Goal: Information Seeking & Learning: Learn about a topic

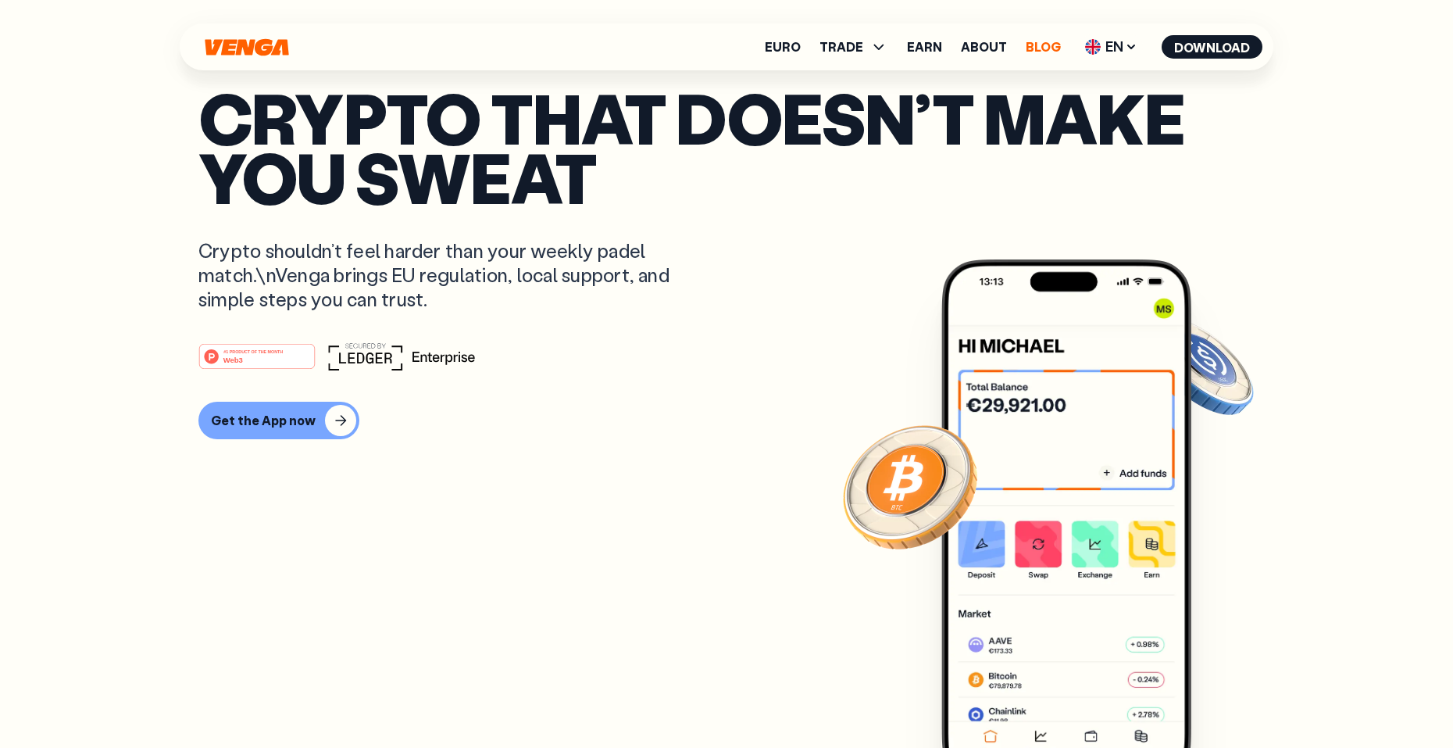
click at [1051, 48] on link "Blog" at bounding box center [1043, 47] width 35 height 13
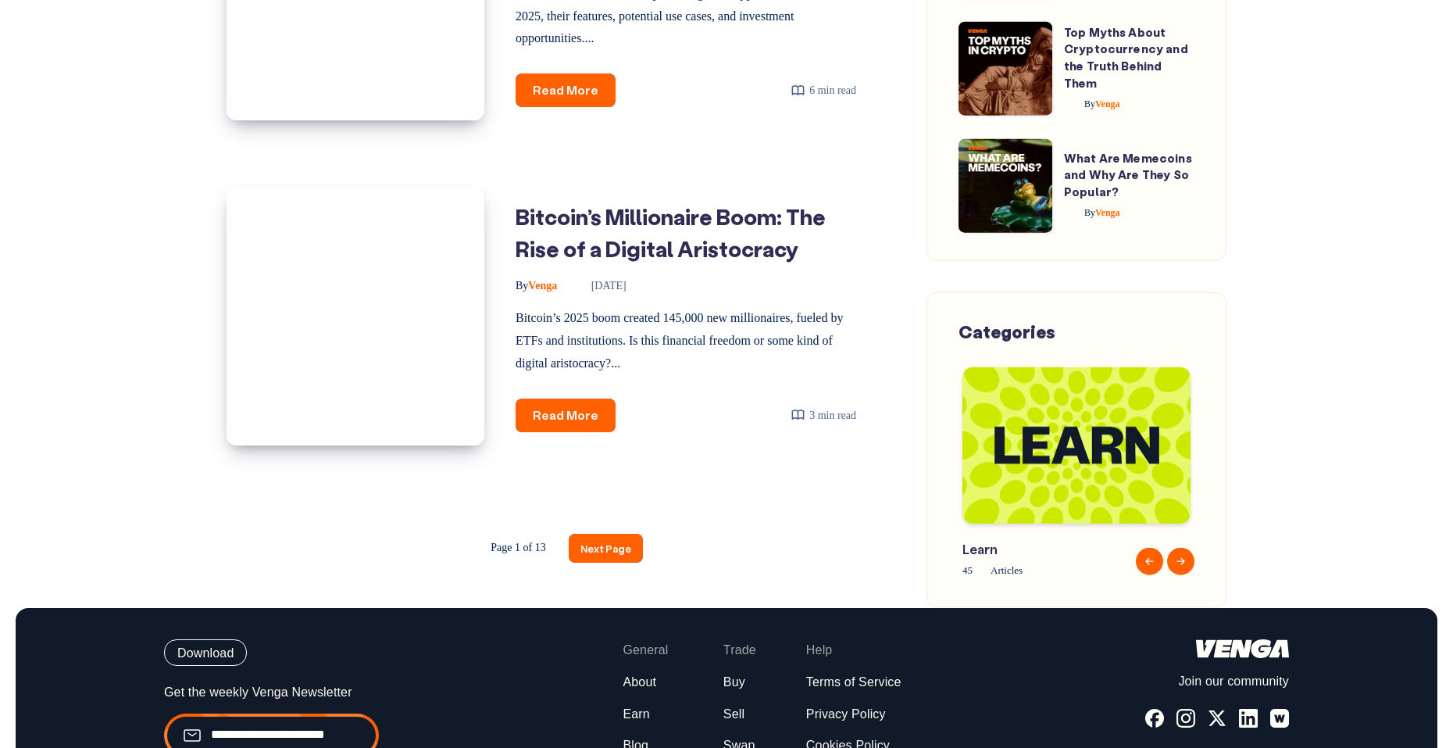
scroll to position [2267, 0]
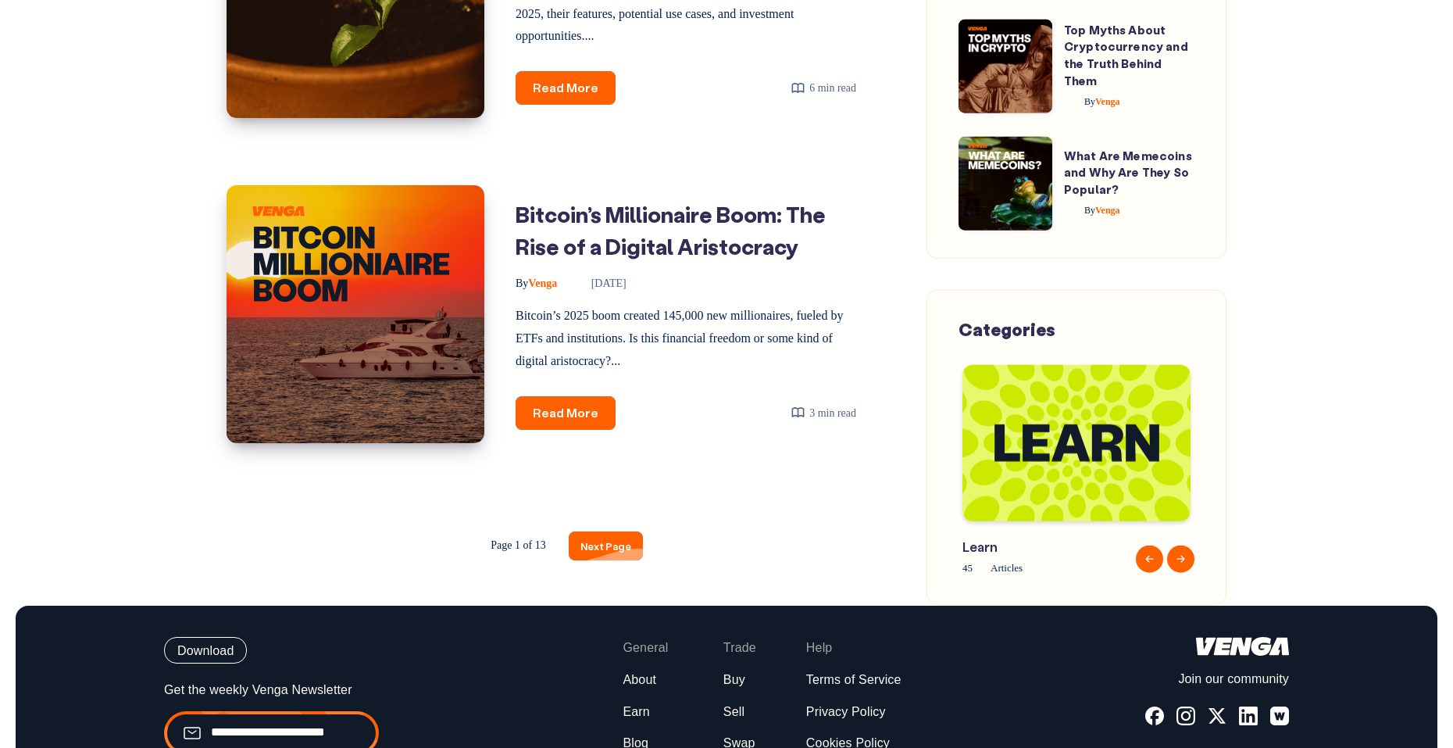
click at [603, 560] on link "Next Page" at bounding box center [606, 545] width 74 height 29
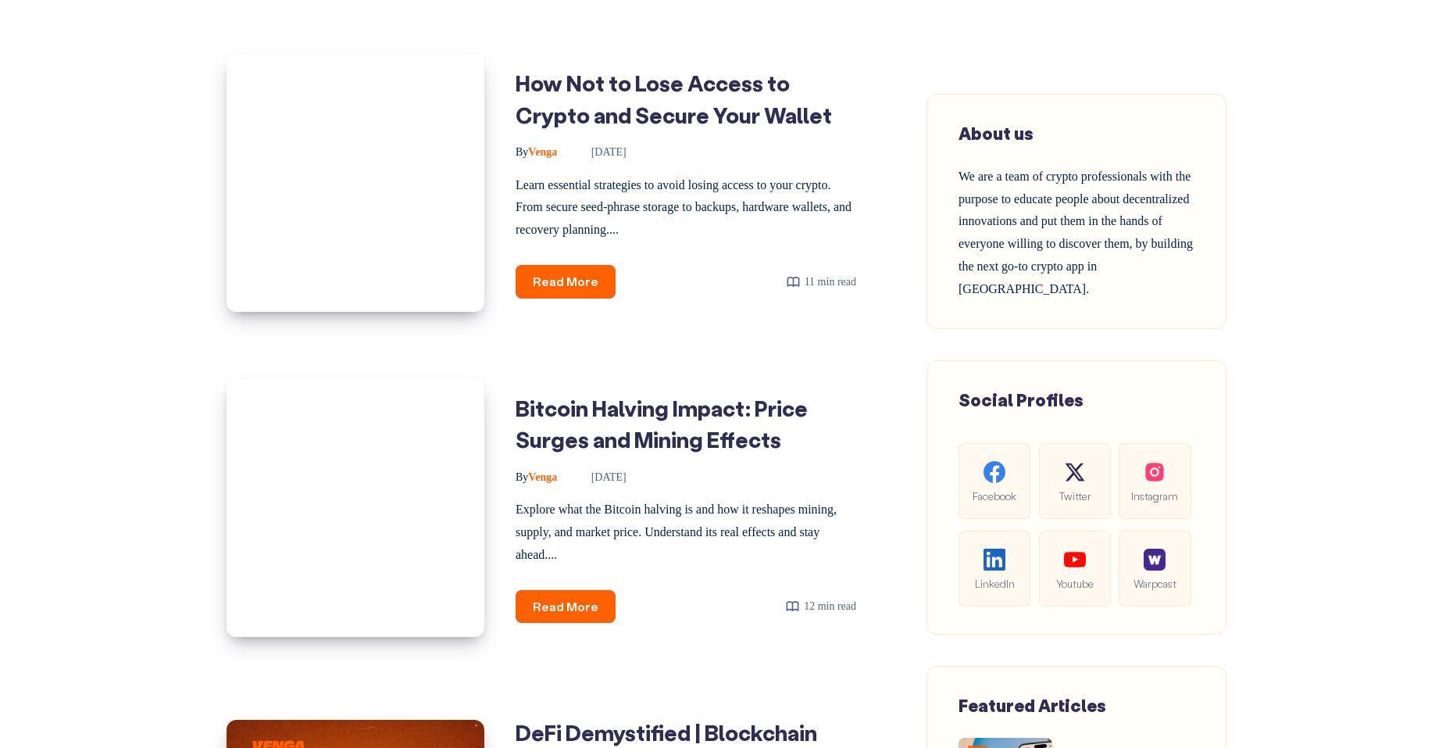
scroll to position [1036, 0]
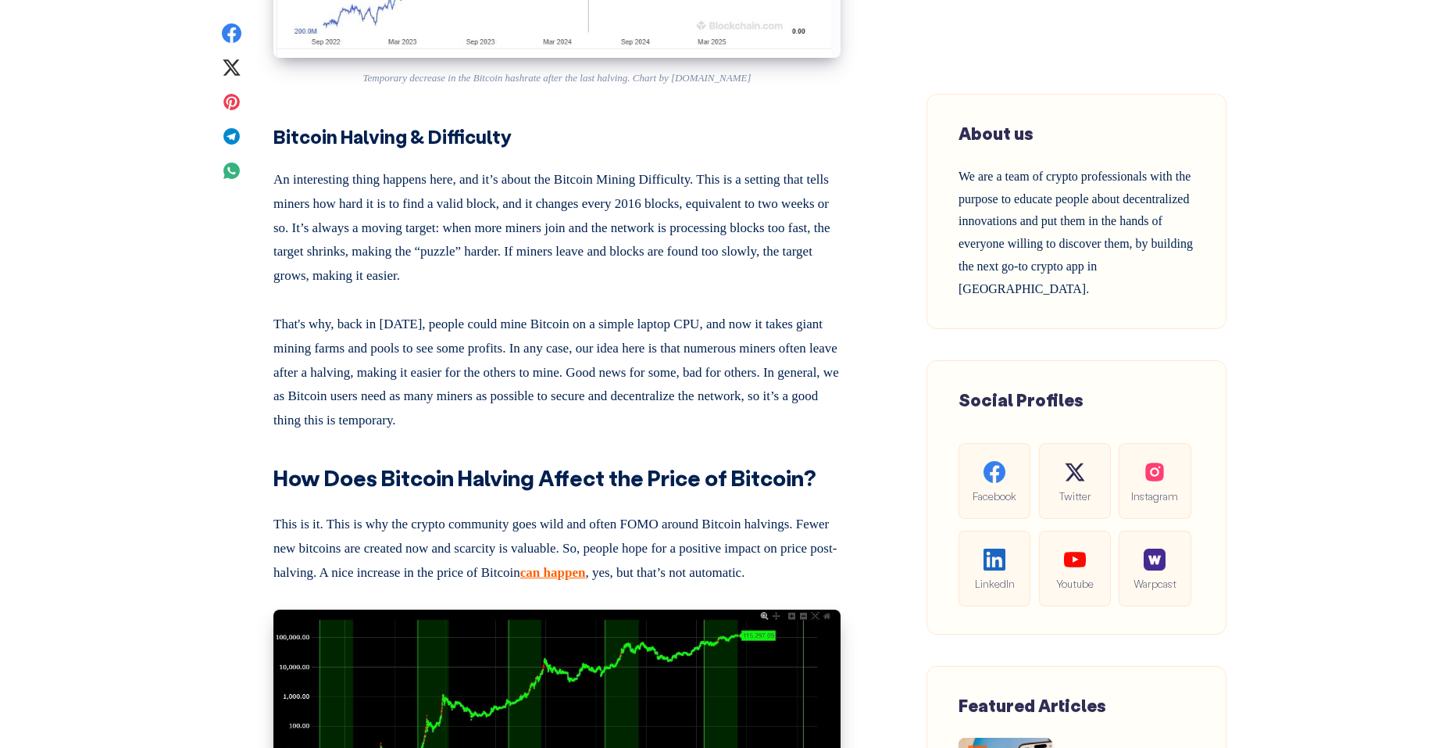
scroll to position [3989, 0]
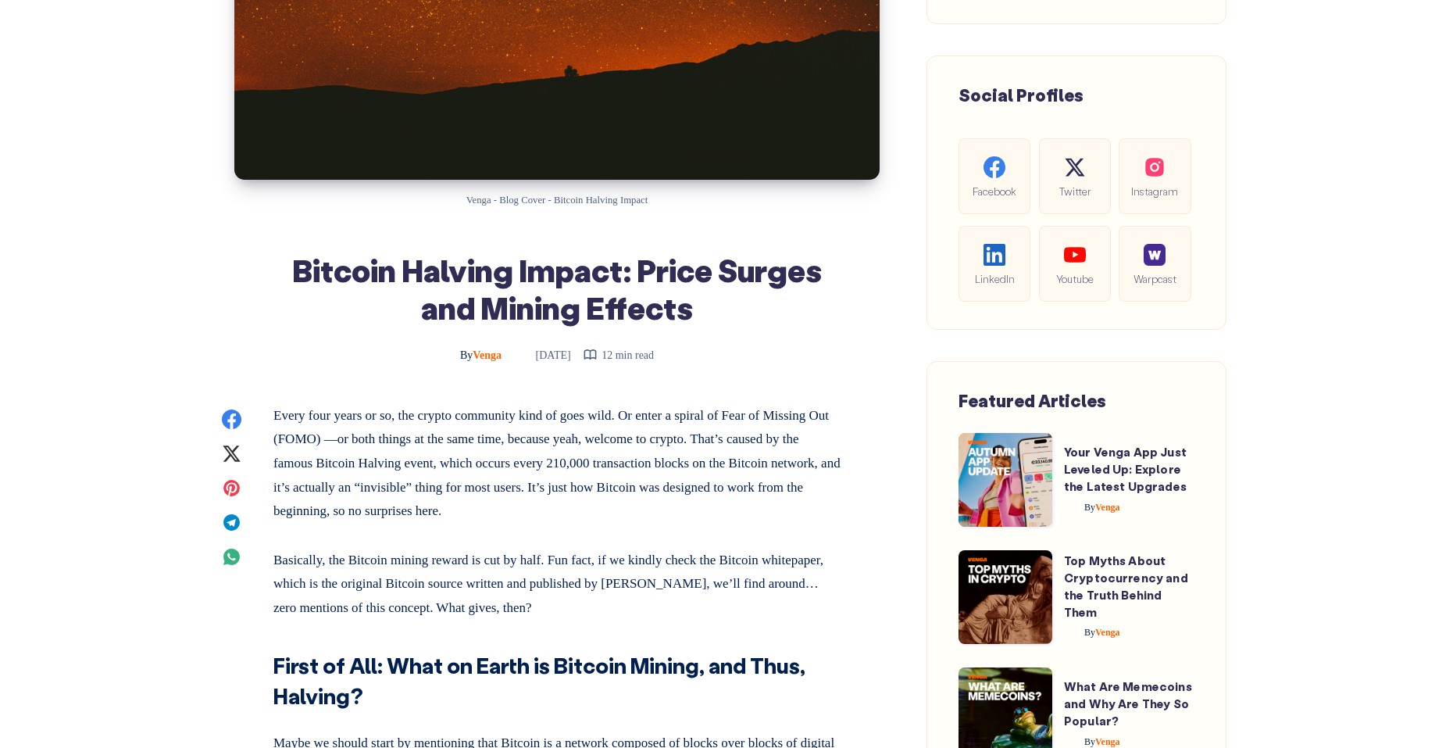
scroll to position [0, 0]
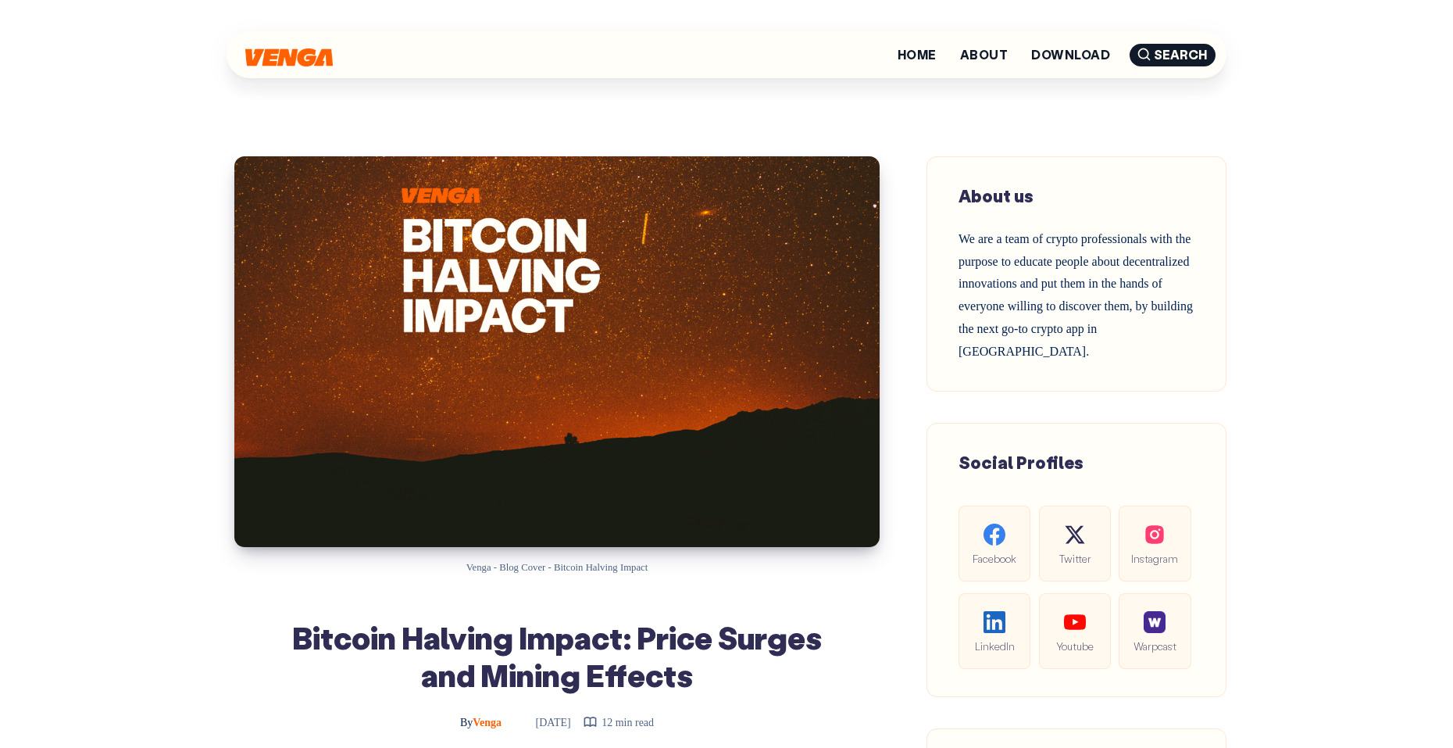
scroll to position [503, 0]
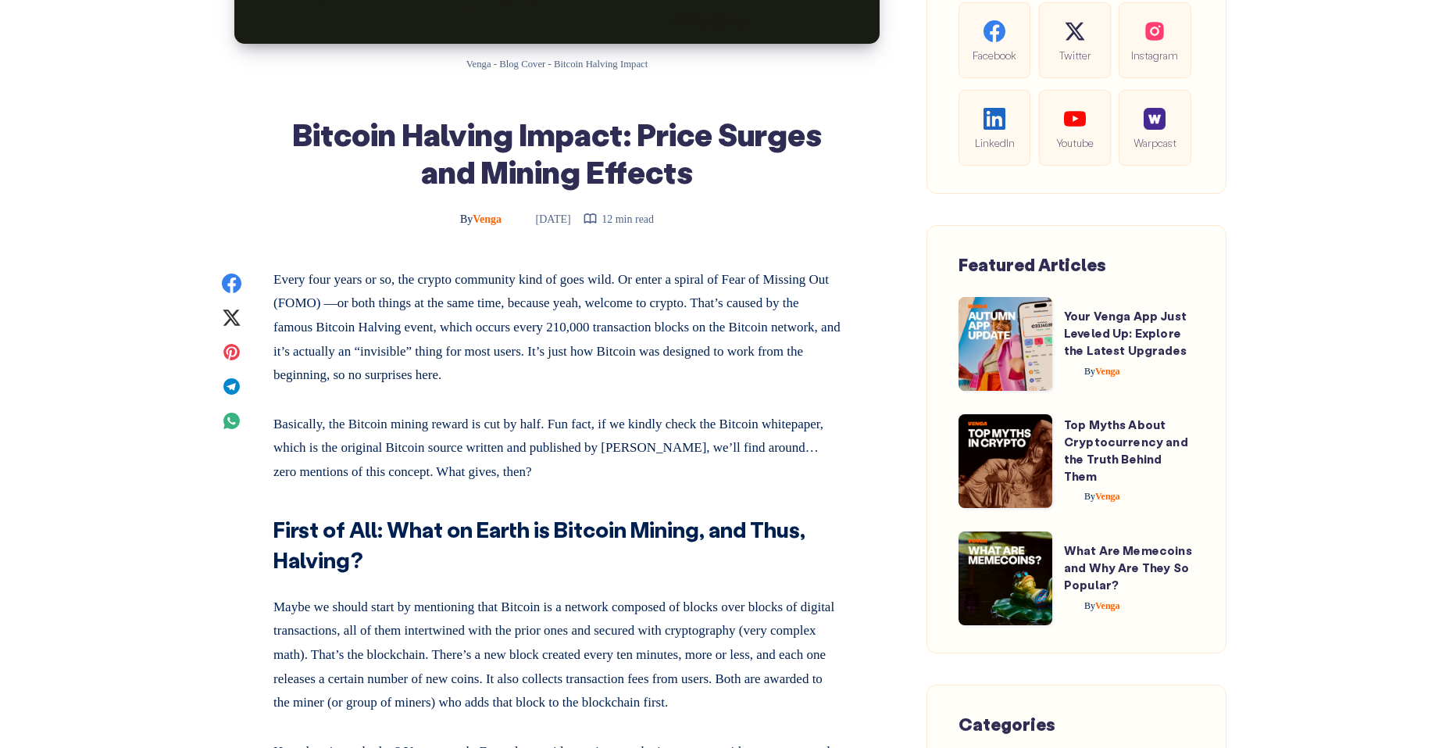
drag, startPoint x: 638, startPoint y: 470, endPoint x: 266, endPoint y: 280, distance: 417.2
copy div "Every four years or so, the crypto community kind of goes wild. Or enter a spir…"
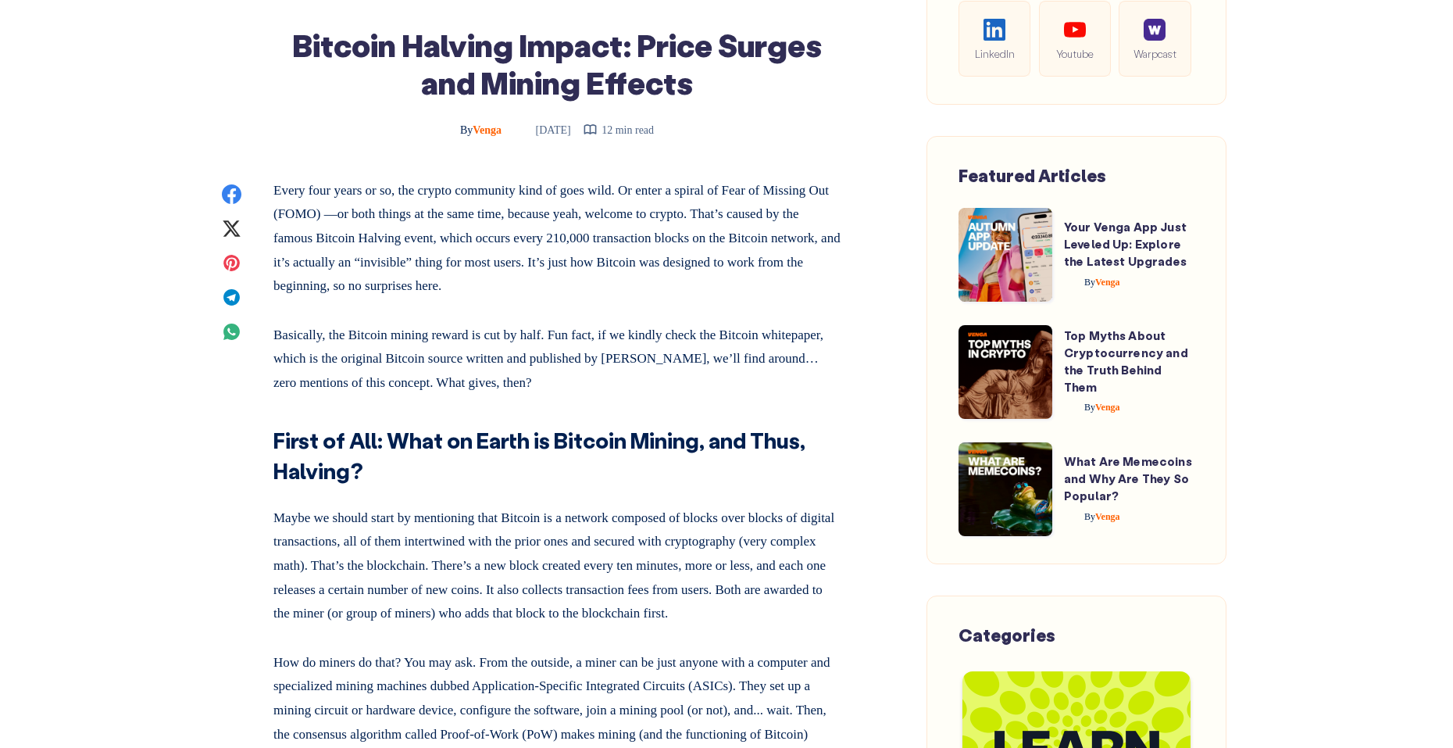
click at [561, 556] on p "Maybe we should start by mentioning that Bitcoin is a network composed of block…" at bounding box center [556, 563] width 567 height 126
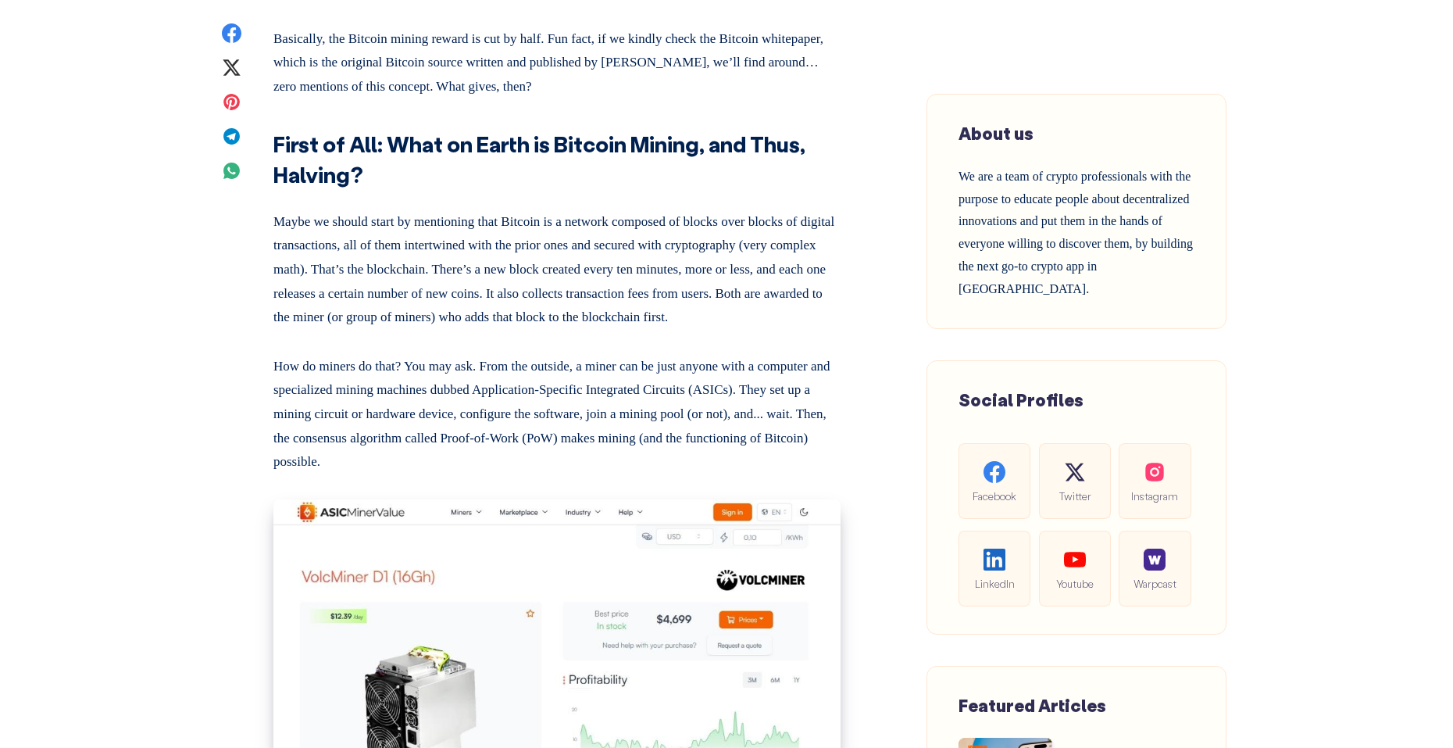
scroll to position [887, 0]
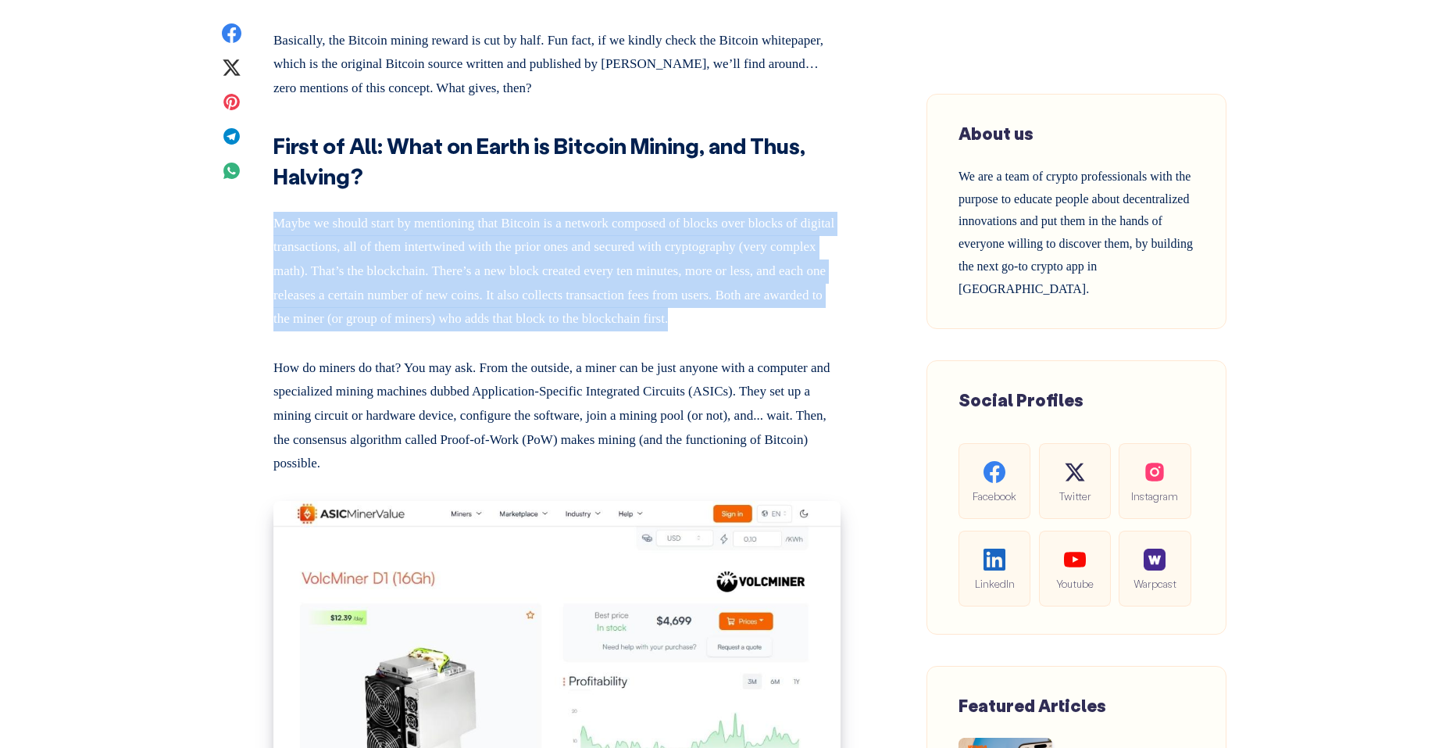
drag, startPoint x: 398, startPoint y: 342, endPoint x: 259, endPoint y: 232, distance: 177.4
copy p "Maybe we should start by mentioning that Bitcoin is a network composed of block…"
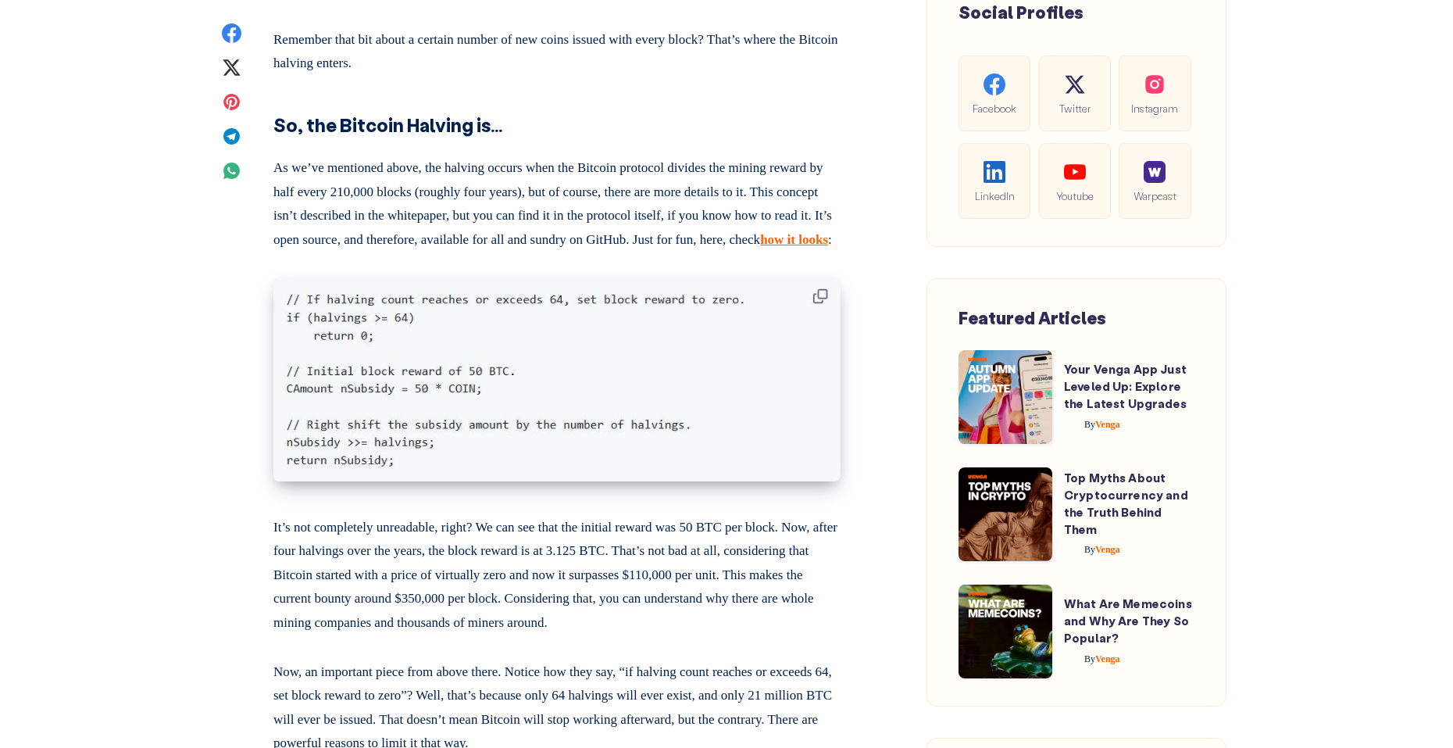
scroll to position [1778, 0]
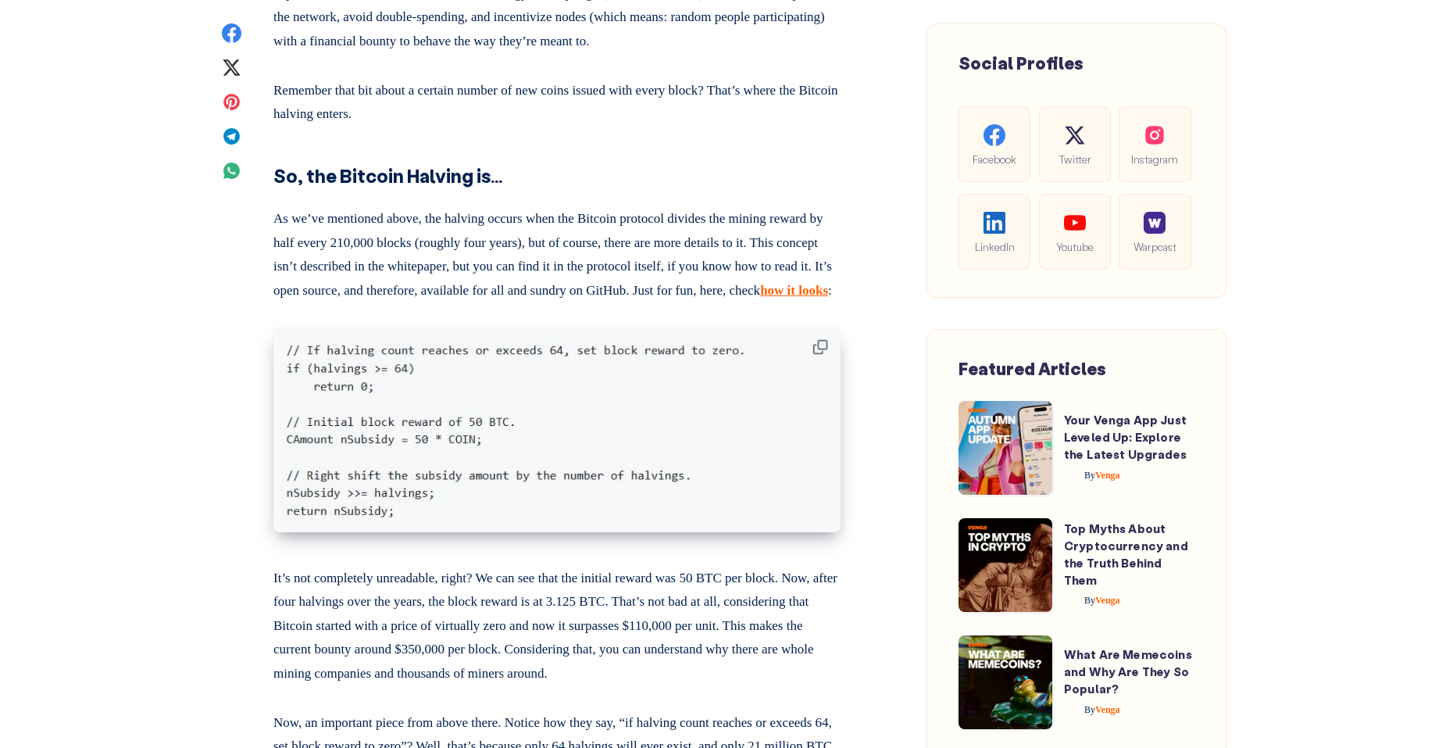
click at [604, 266] on p "As we’ve mentioned above, the halving occurs when the Bitcoin protocol divides …" at bounding box center [556, 252] width 567 height 102
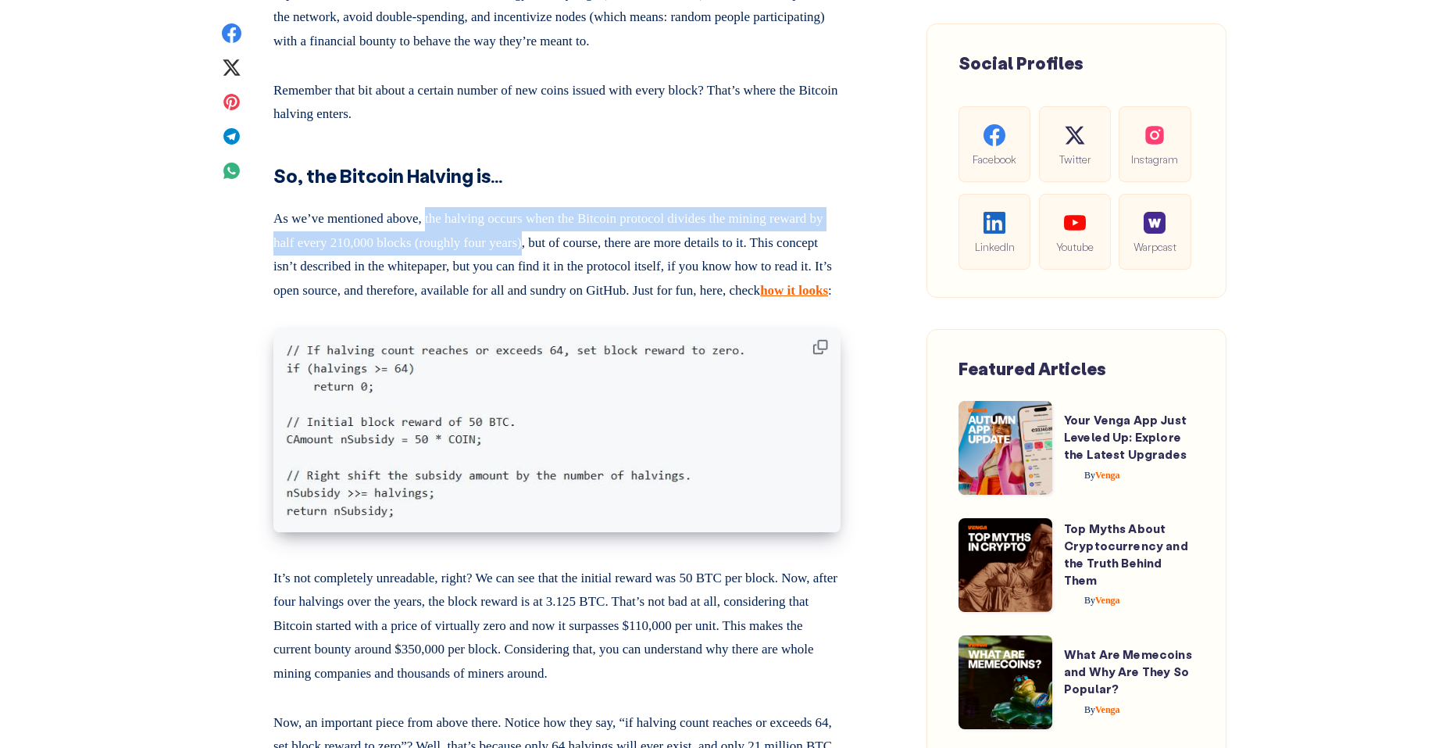
drag, startPoint x: 602, startPoint y: 266, endPoint x: 438, endPoint y: 235, distance: 166.1
click at [438, 235] on p "As we’ve mentioned above, the halving occurs when the Bitcoin protocol divides …" at bounding box center [556, 252] width 567 height 102
copy p "the halving occurs when the Bitcoin protocol divides the mining reward by half …"
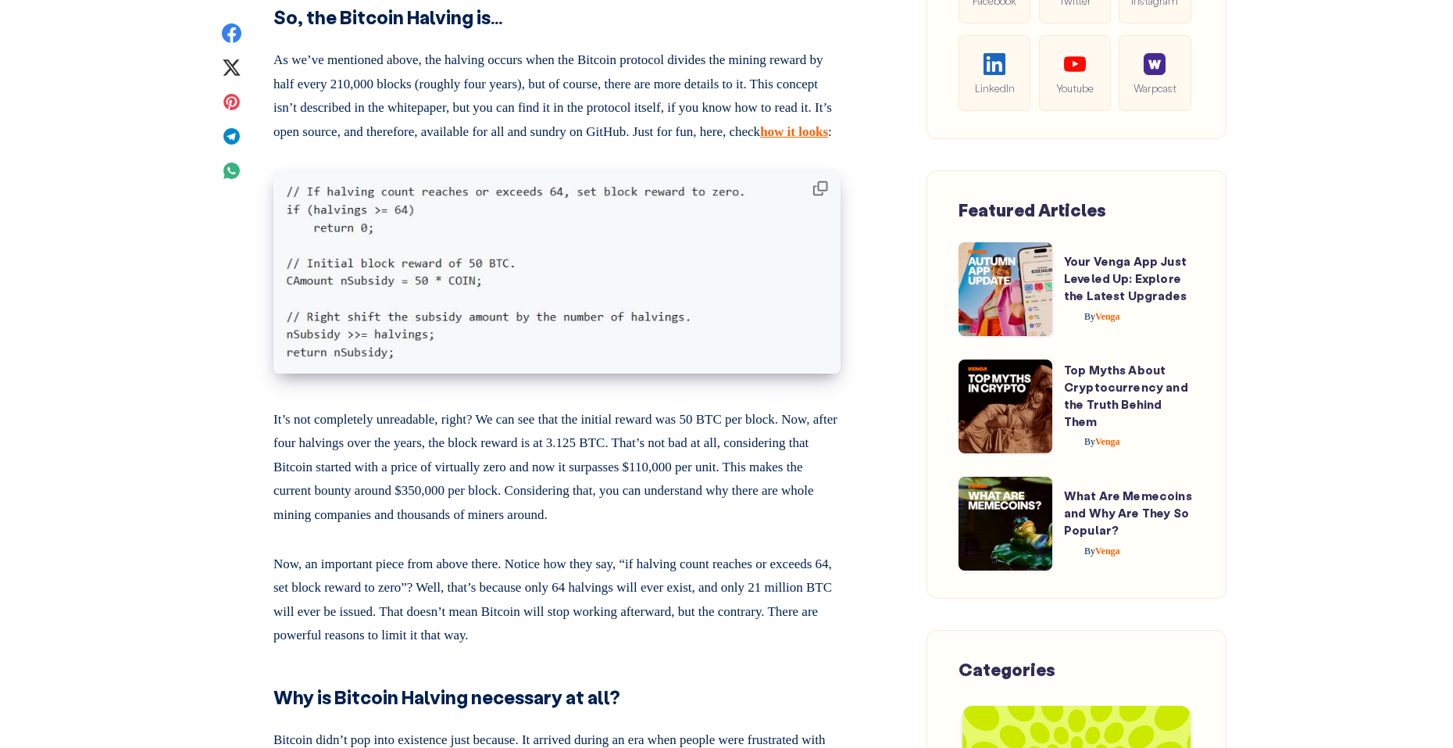
click at [563, 648] on p "Now, an important piece from above there. Notice how they say, “if halving coun…" at bounding box center [556, 597] width 567 height 102
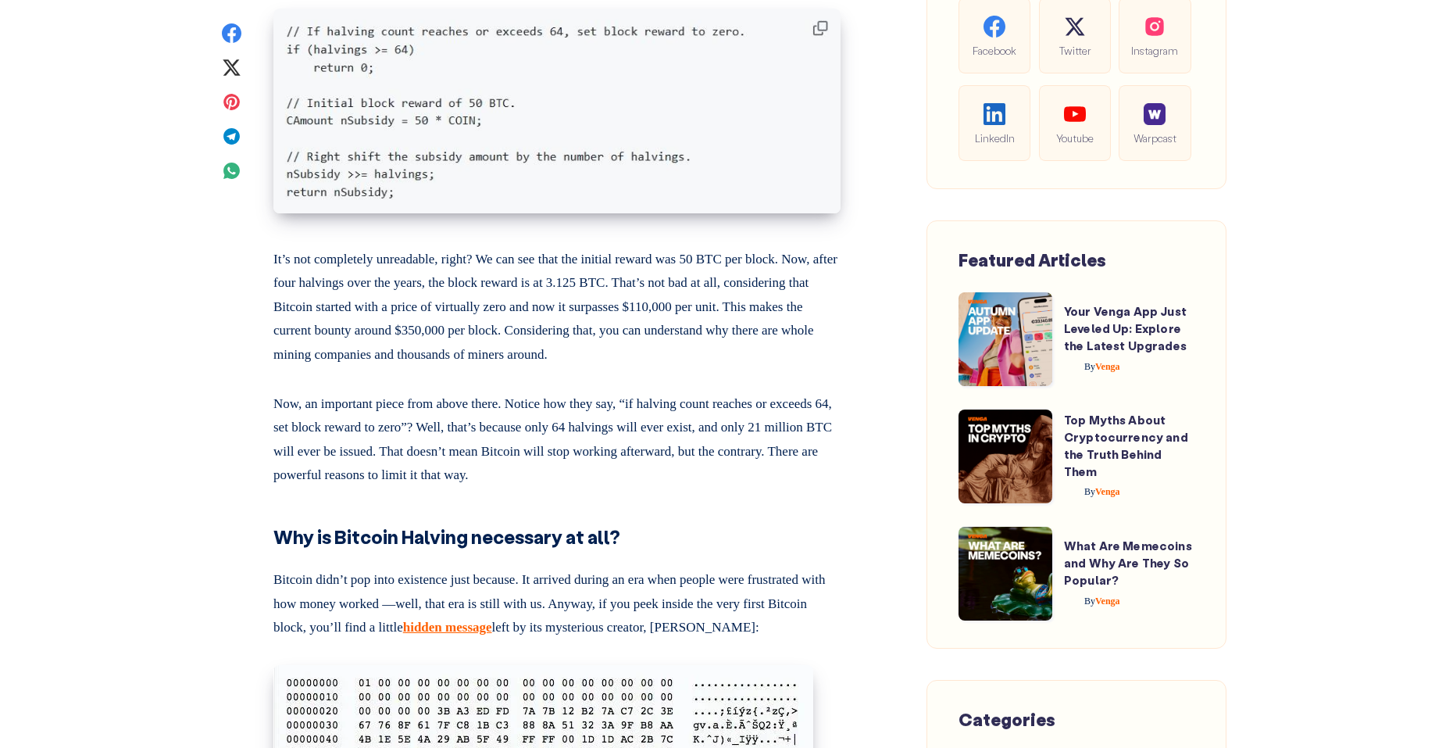
scroll to position [2094, 0]
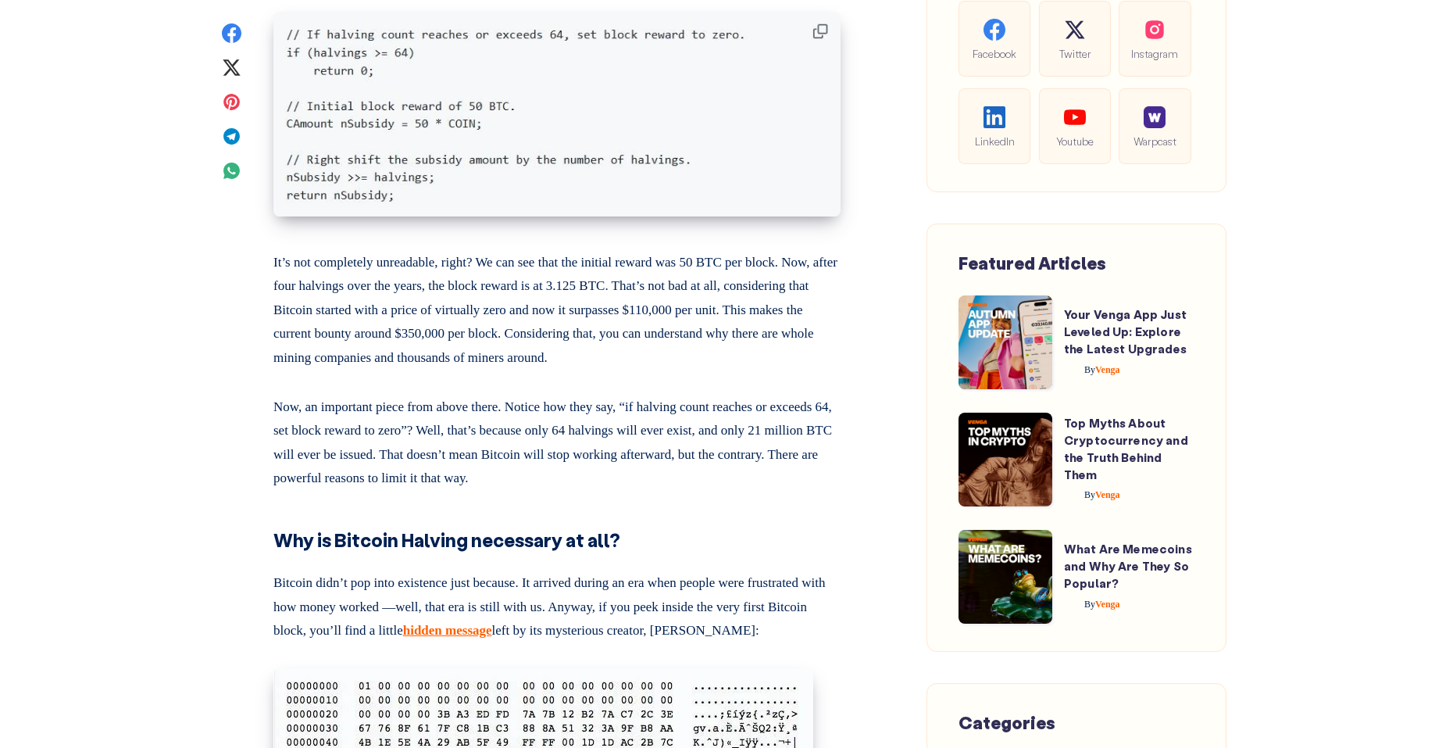
click at [436, 315] on p "It’s not completely unreadable, right? We can see that the initial reward was 5…" at bounding box center [556, 308] width 567 height 126
click at [485, 307] on p "It’s not completely unreadable, right? We can see that the initial reward was 5…" at bounding box center [556, 308] width 567 height 126
click at [605, 305] on p "It’s not completely unreadable, right? We can see that the initial reward was 5…" at bounding box center [556, 308] width 567 height 126
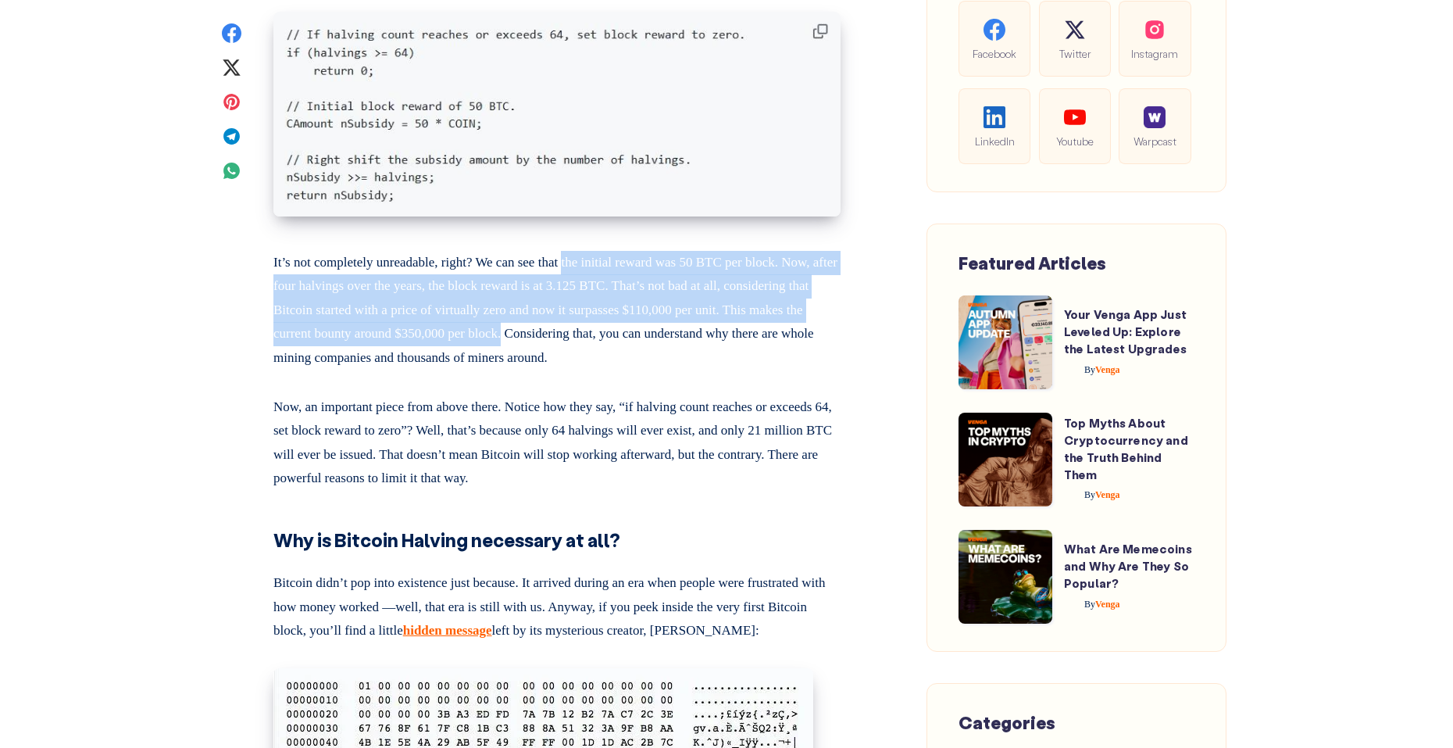
drag, startPoint x: 605, startPoint y: 305, endPoint x: 643, endPoint y: 371, distance: 76.7
click at [643, 370] on p "It’s not completely unreadable, right? We can see that the initial reward was 5…" at bounding box center [556, 308] width 567 height 126
copy p "the initial reward was 50 BTC per block. Now, after four halvings over the year…"
click at [479, 370] on p "It’s not completely unreadable, right? We can see that the initial reward was 5…" at bounding box center [556, 308] width 567 height 126
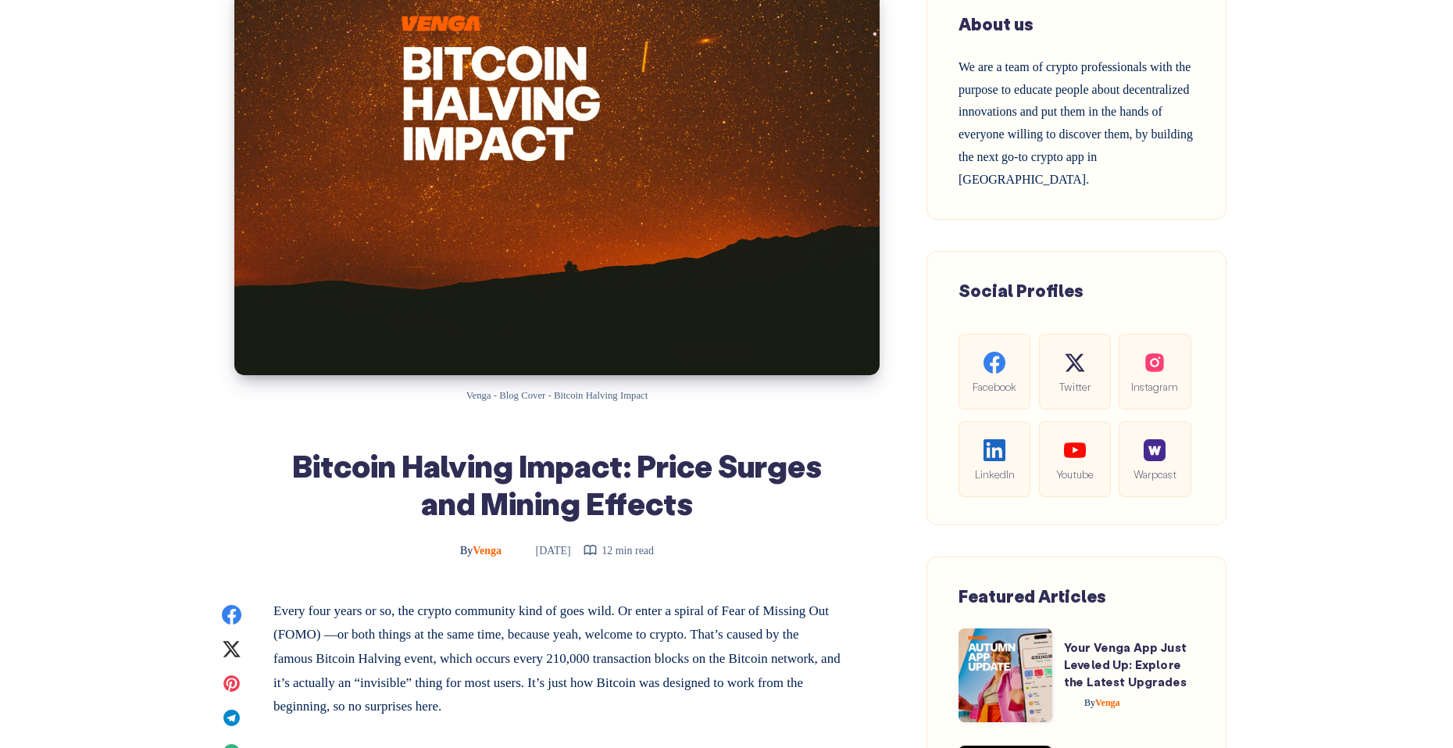
scroll to position [0, 0]
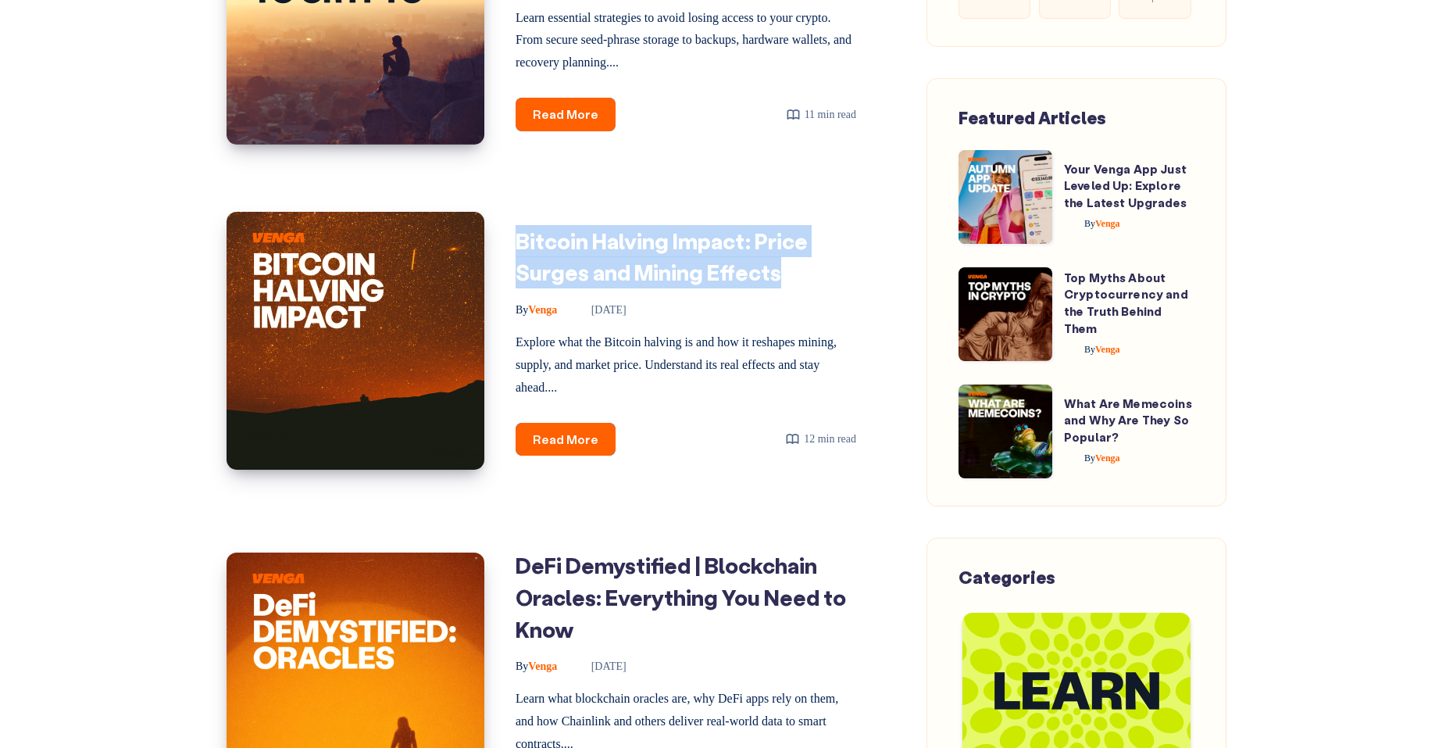
scroll to position [1149, 0]
